Goal: Information Seeking & Learning: Learn about a topic

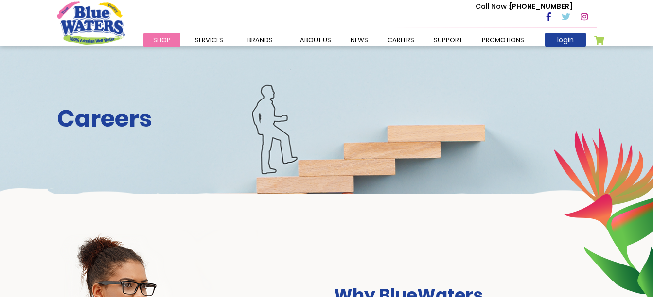
scroll to position [19, 0]
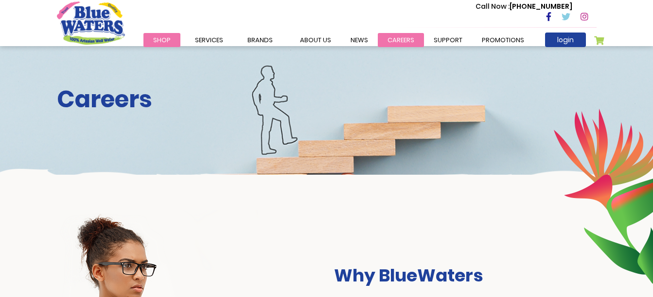
click at [400, 45] on link "careers" at bounding box center [401, 40] width 46 height 14
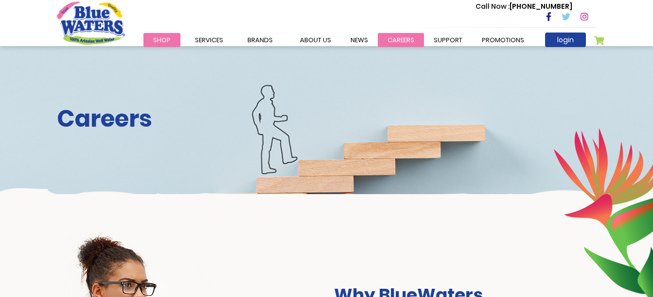
click at [397, 40] on link "careers" at bounding box center [401, 40] width 46 height 14
click at [216, 126] on h2 "Careers" at bounding box center [326, 119] width 539 height 28
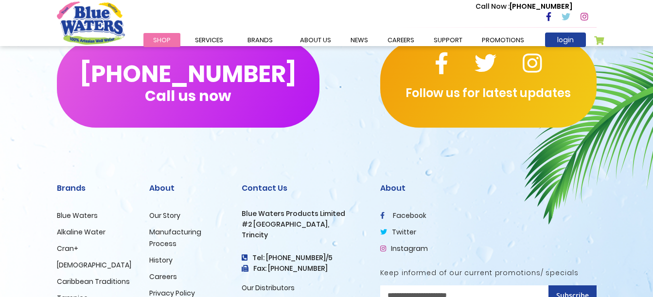
scroll to position [1048, 0]
